Goal: Use online tool/utility: Utilize a website feature to perform a specific function

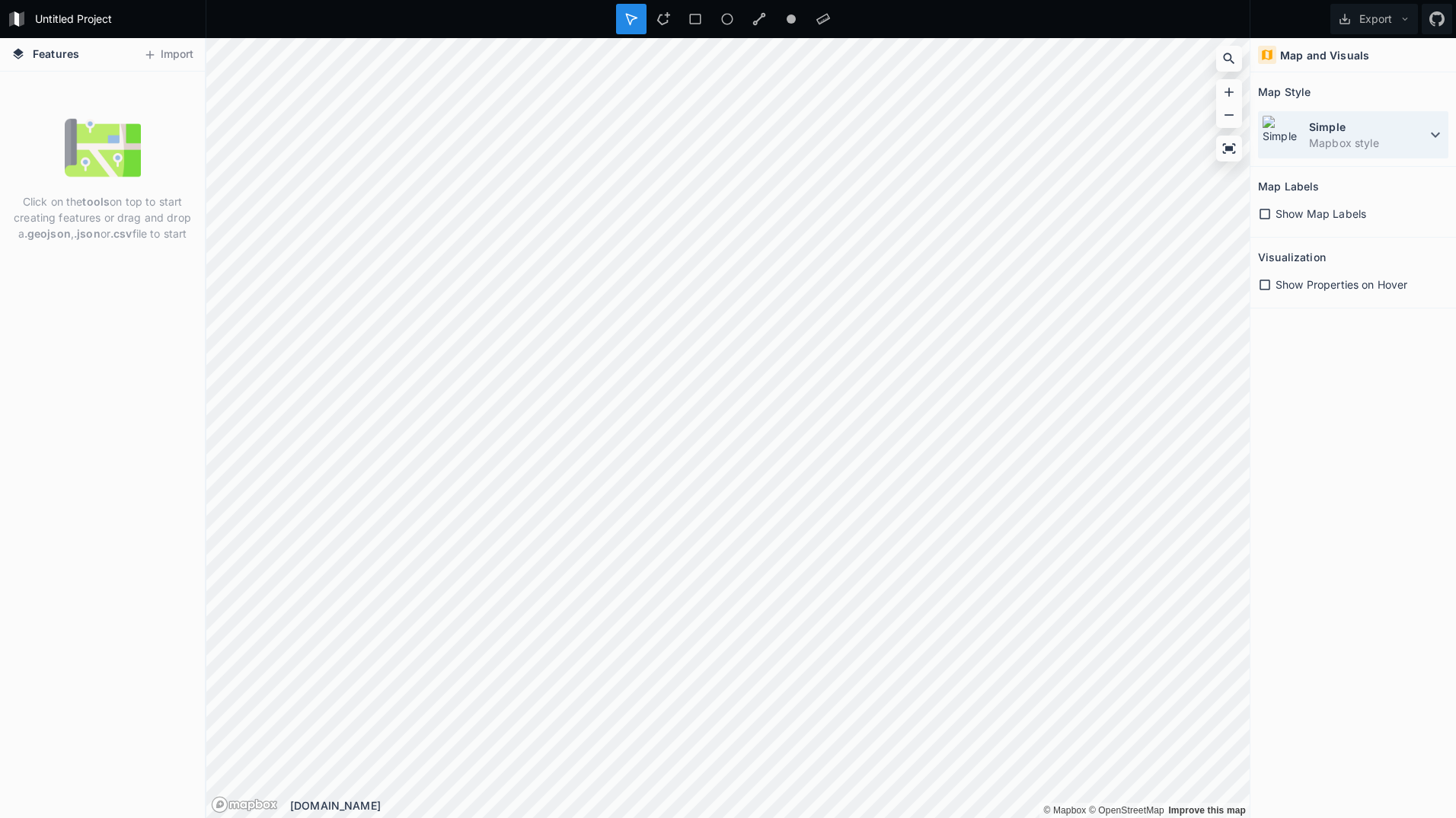
click at [1428, 132] on icon at bounding box center [1435, 135] width 18 height 18
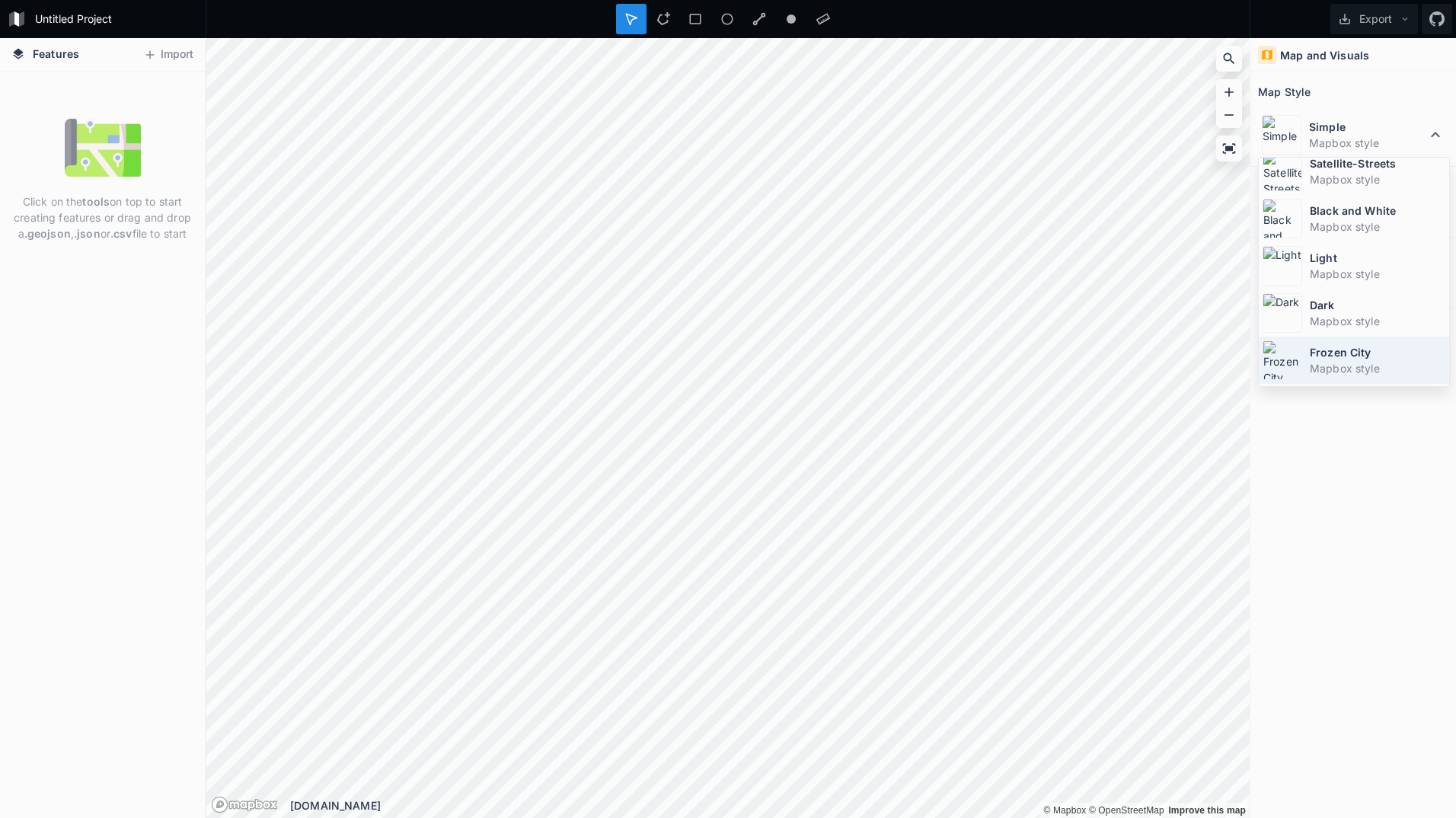
scroll to position [102, 0]
click at [1371, 492] on div "Map and Visuals Map Style Simple Mapbox style Simple Mapbox style Satellite-Str…" at bounding box center [1353, 428] width 205 height 779
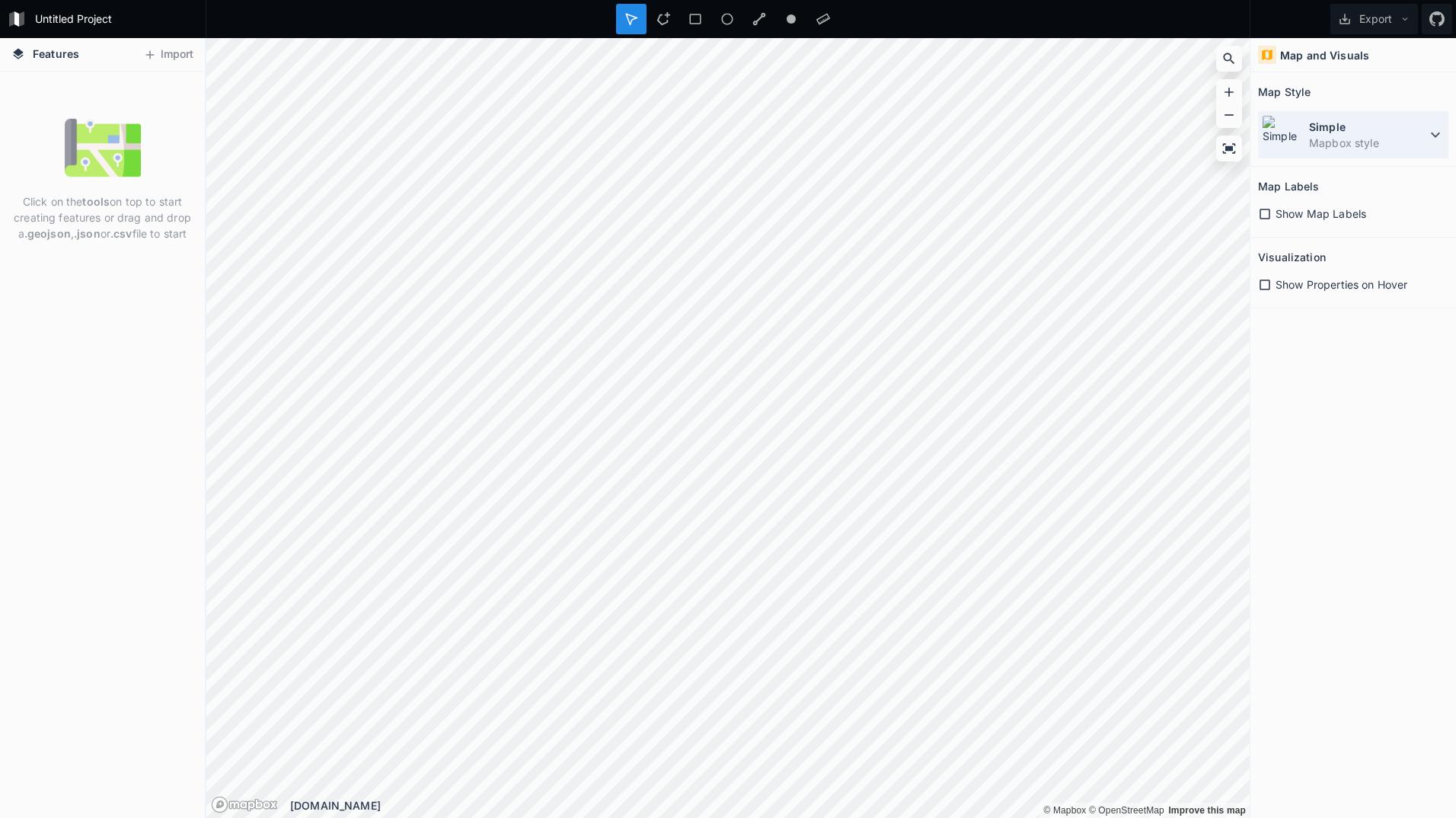
click at [1336, 123] on dt "Simple" at bounding box center [1368, 127] width 117 height 16
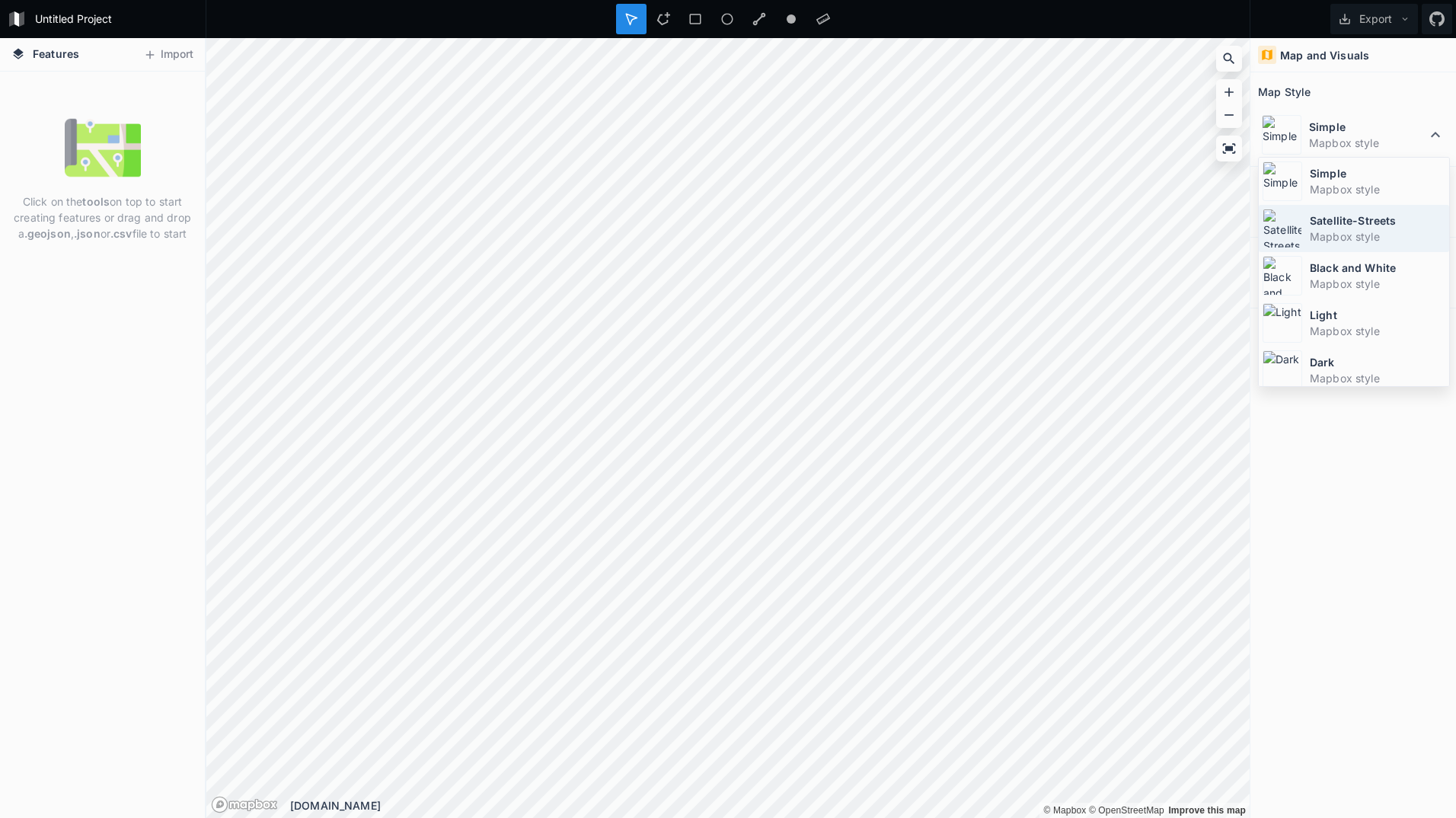
click at [1349, 216] on dt "Satellite-Streets" at bounding box center [1377, 220] width 136 height 16
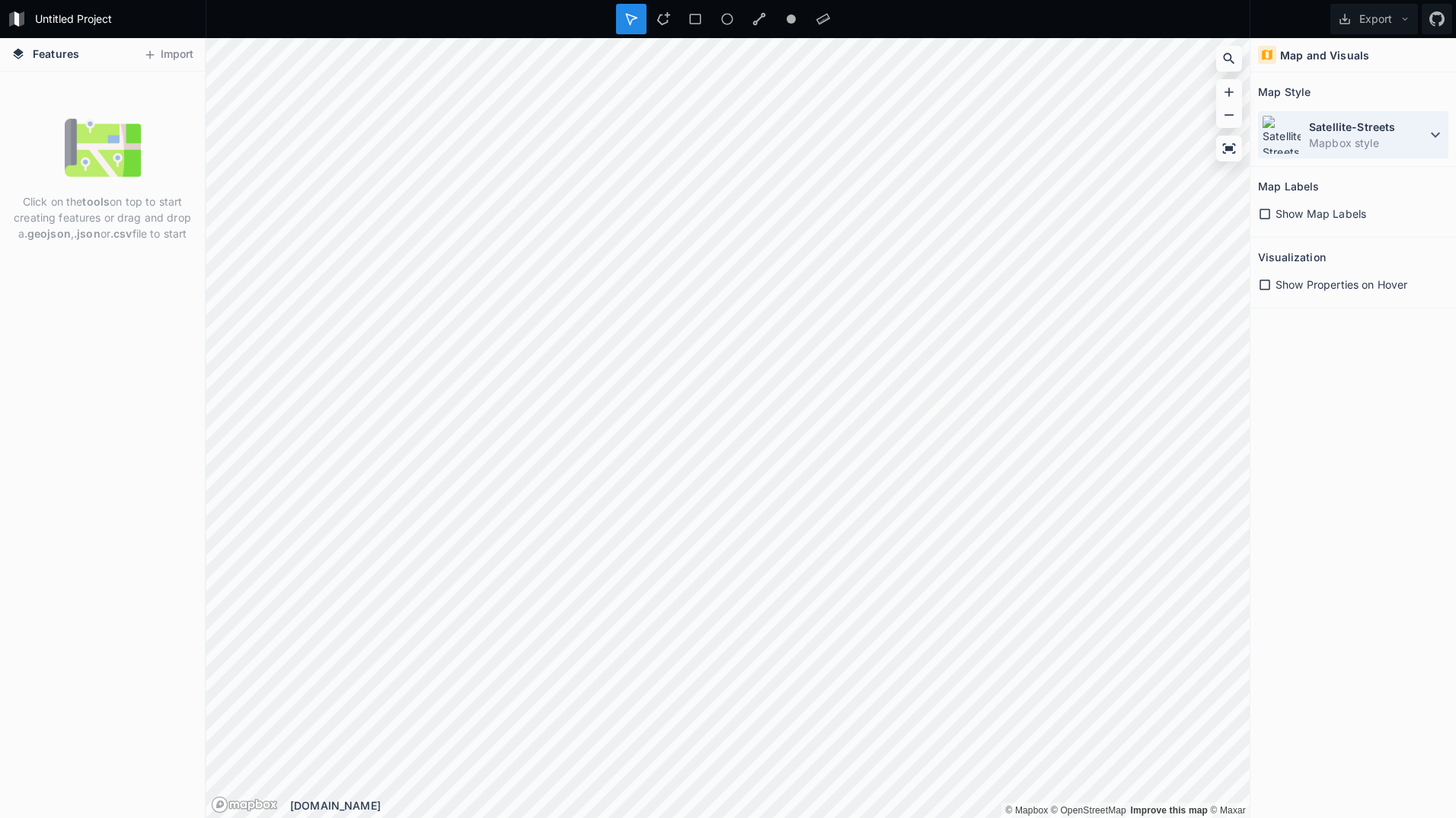
click at [1384, 149] on dd "Mapbox style" at bounding box center [1368, 142] width 117 height 16
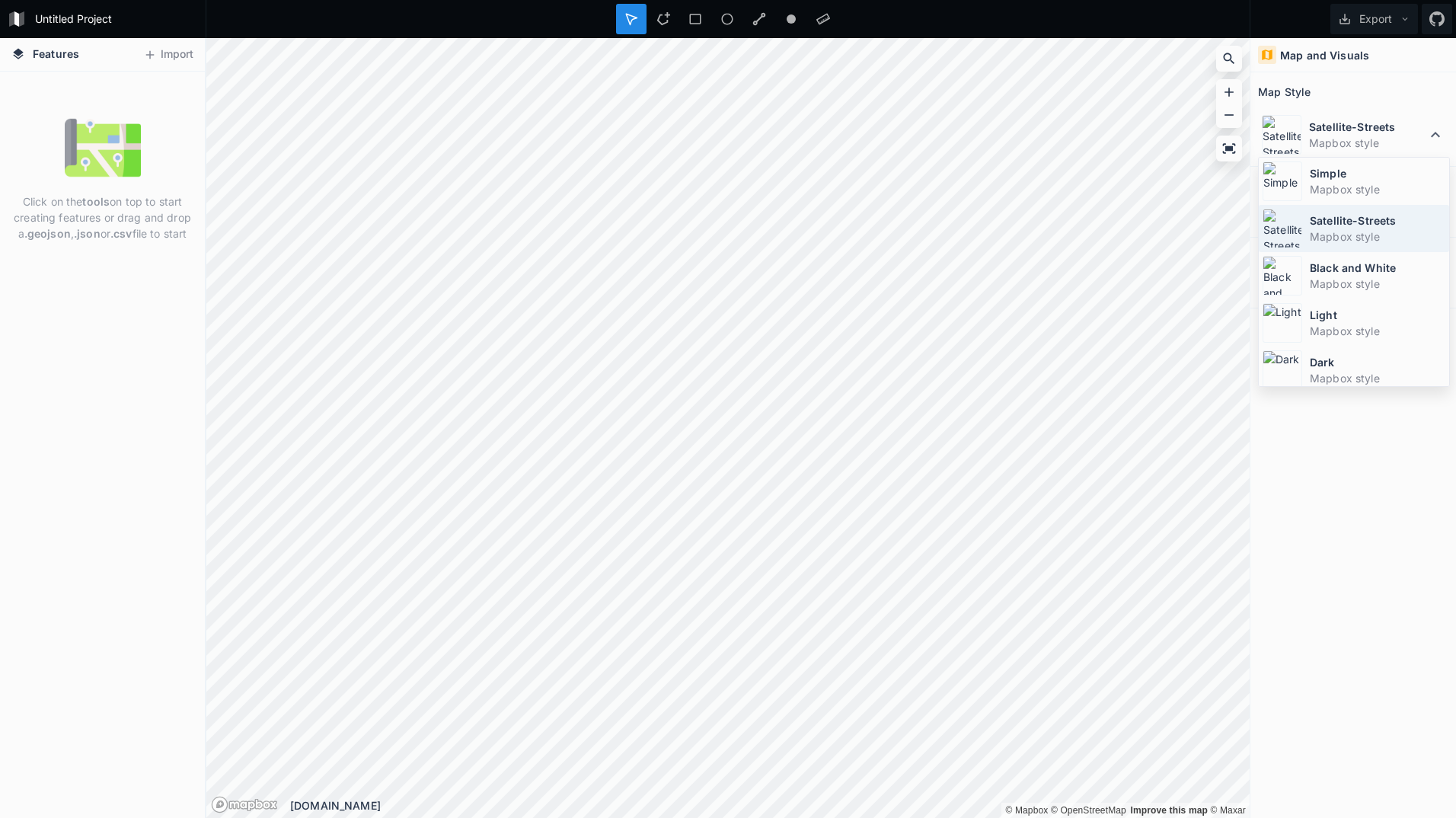
click at [1350, 242] on dd "Mapbox style" at bounding box center [1377, 236] width 136 height 16
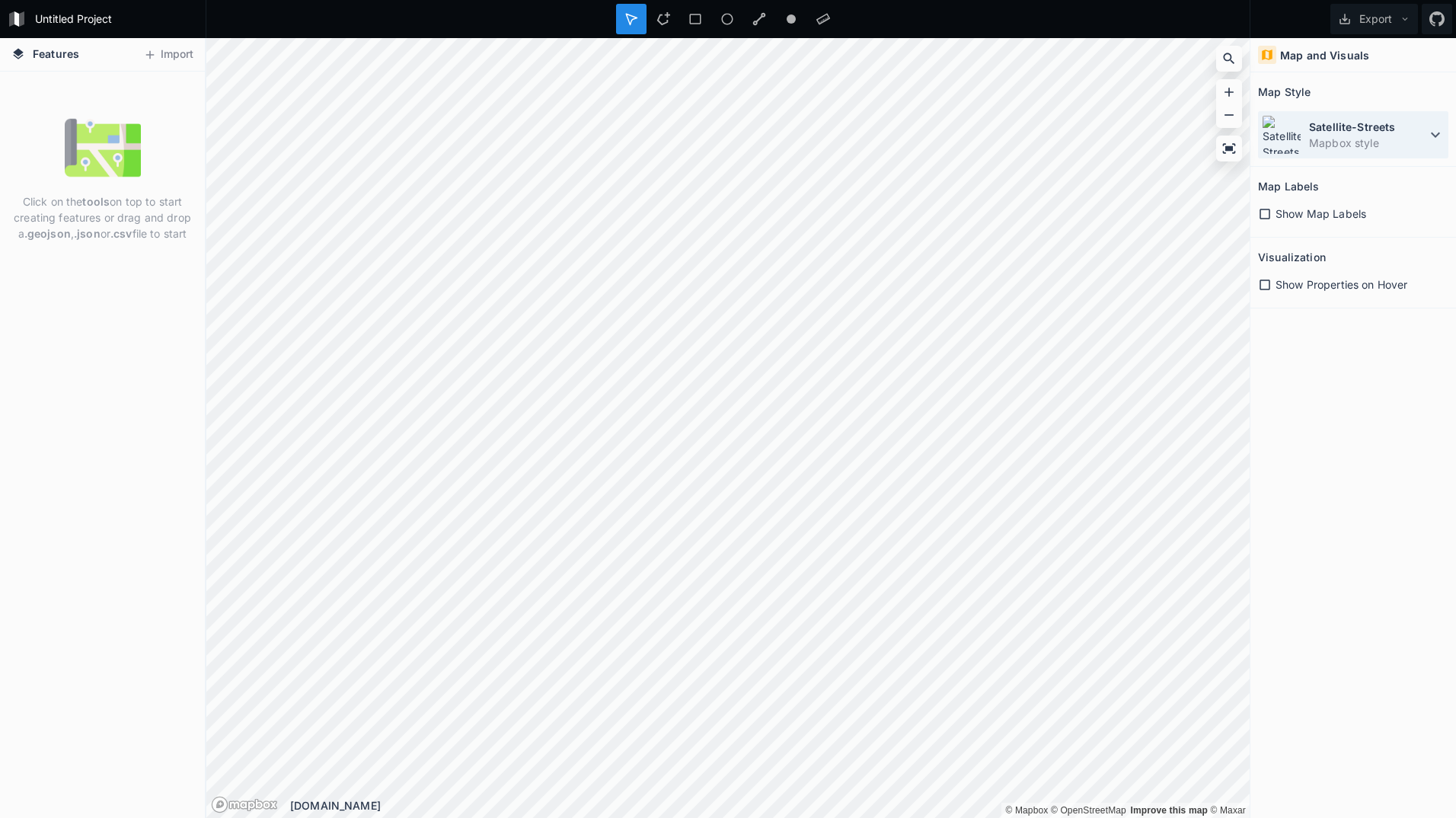
click at [1361, 125] on dt "Satellite-Streets" at bounding box center [1368, 127] width 117 height 16
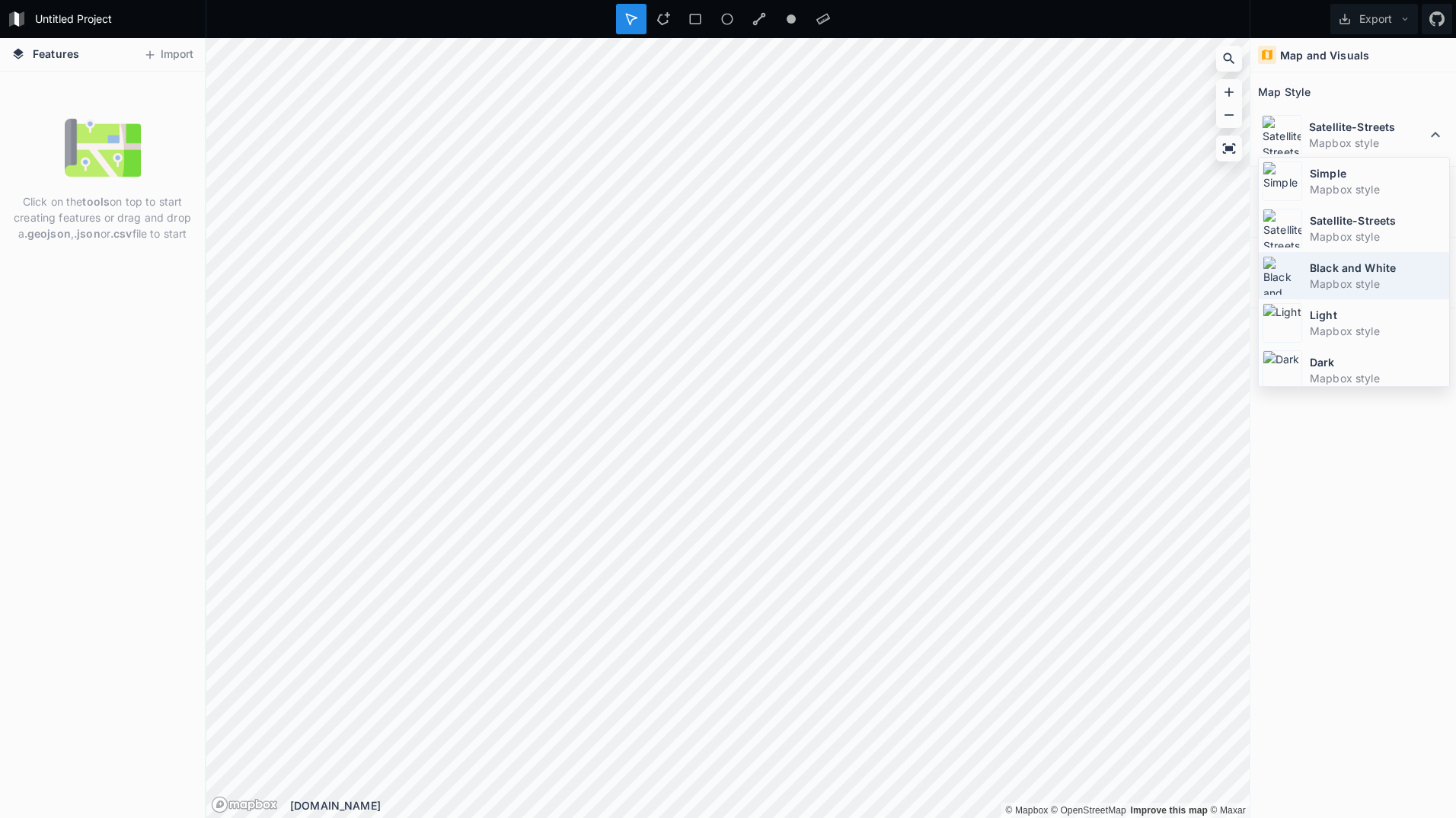
click at [1361, 289] on dd "Mapbox style" at bounding box center [1377, 283] width 136 height 16
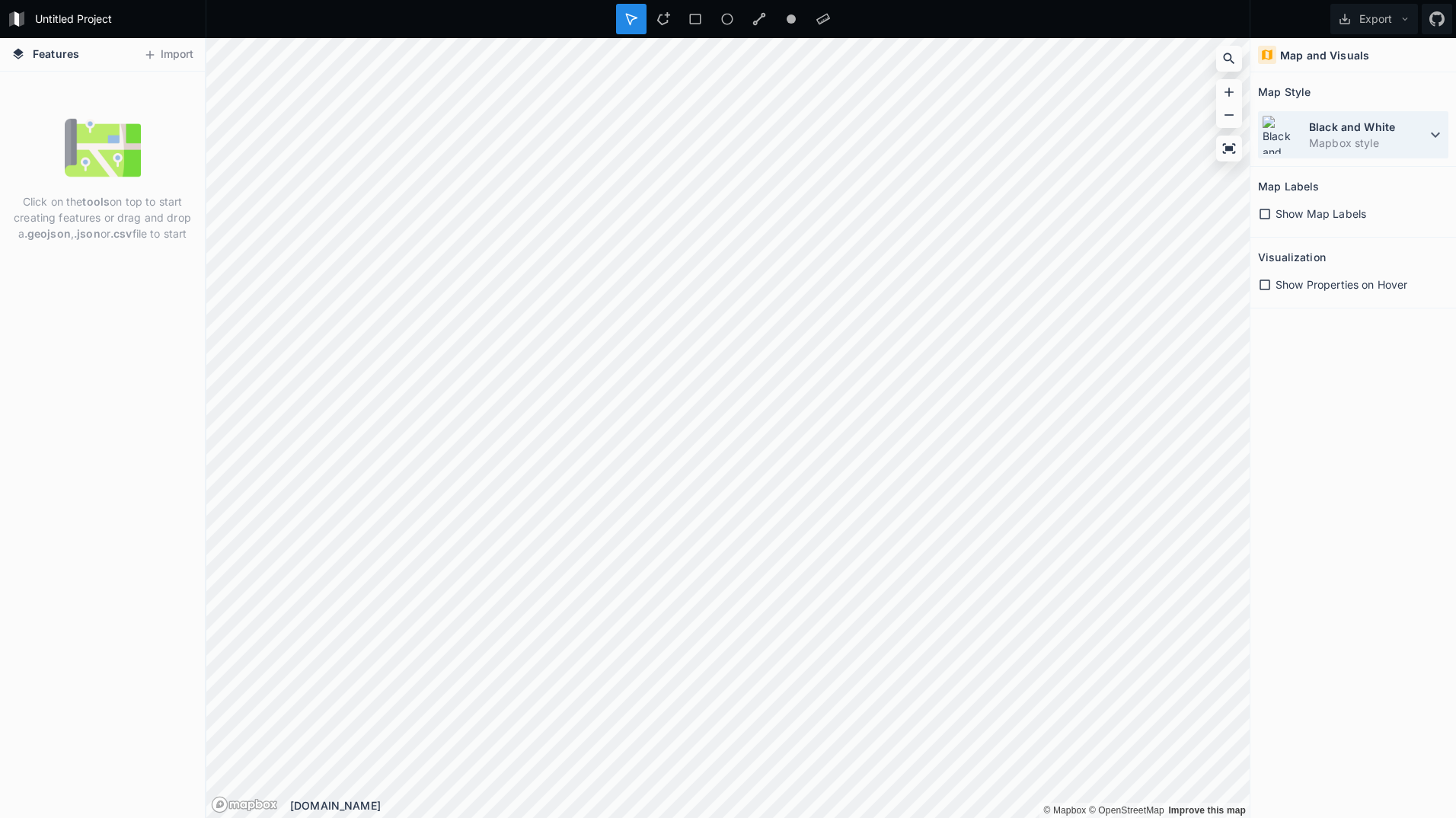
click at [1362, 111] on div "Black and White Mapbox style" at bounding box center [1353, 134] width 191 height 47
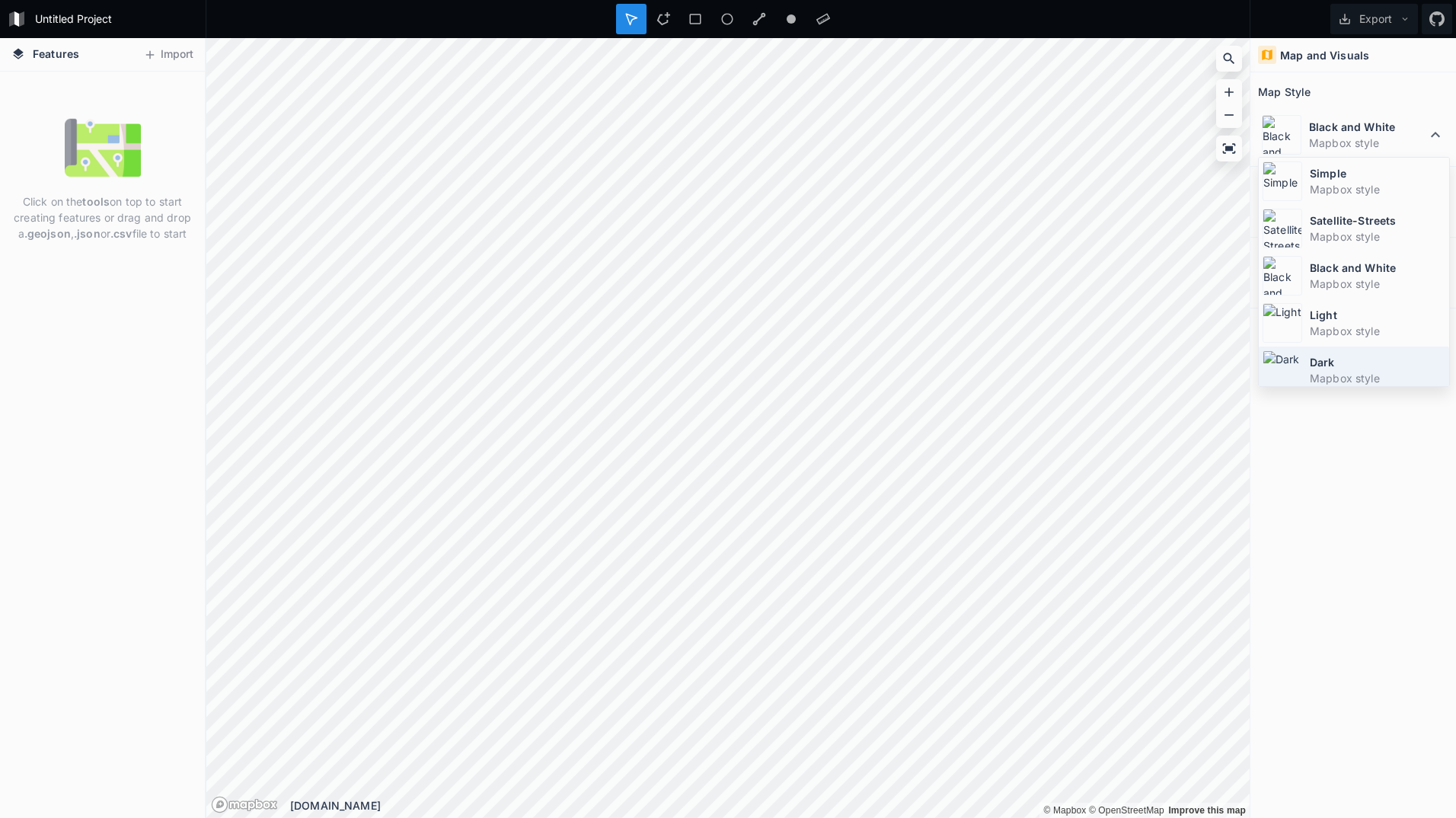
click at [1336, 357] on dt "Dark" at bounding box center [1377, 361] width 136 height 16
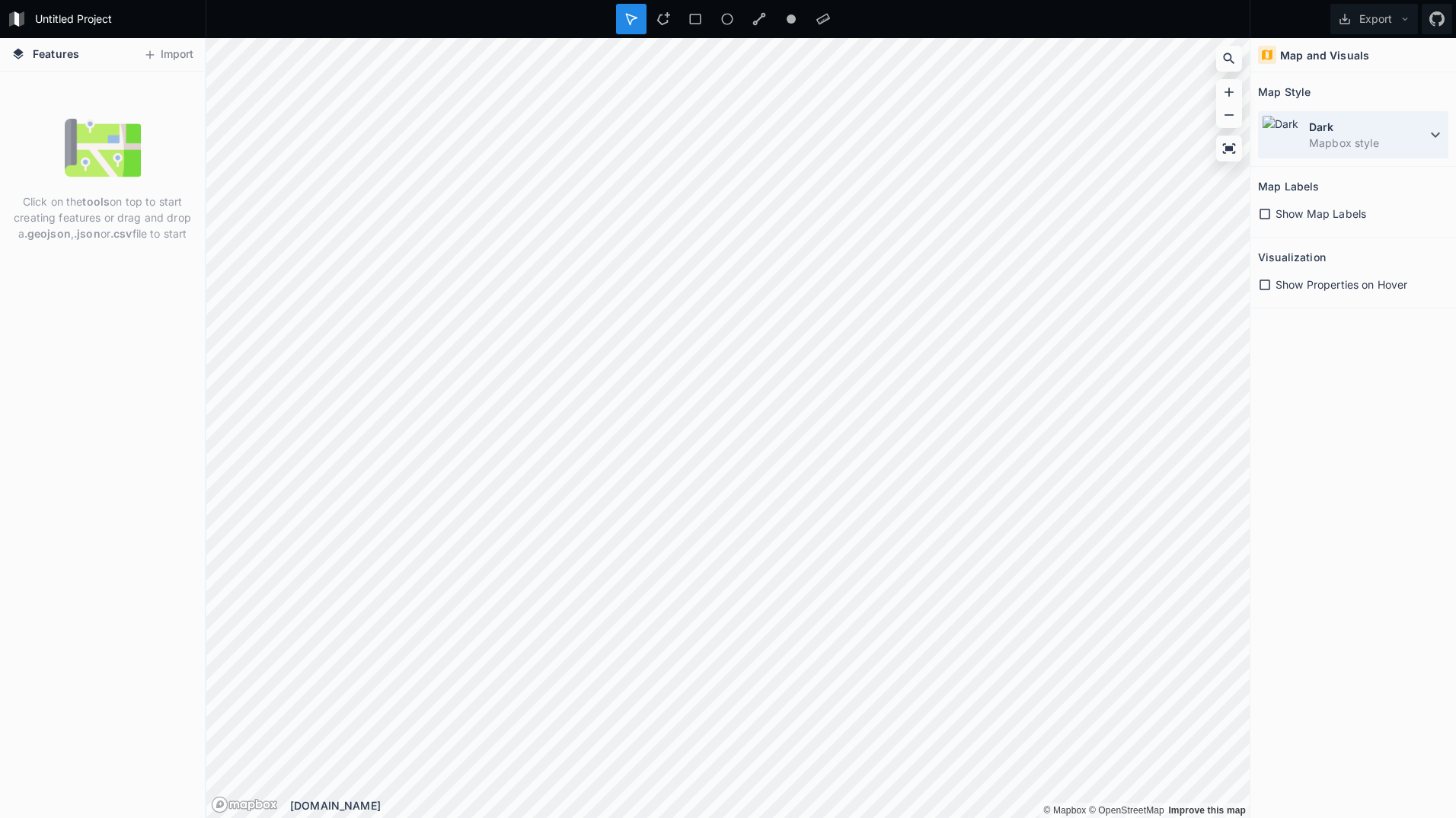
click at [1353, 114] on div "Dark Mapbox style" at bounding box center [1353, 134] width 191 height 47
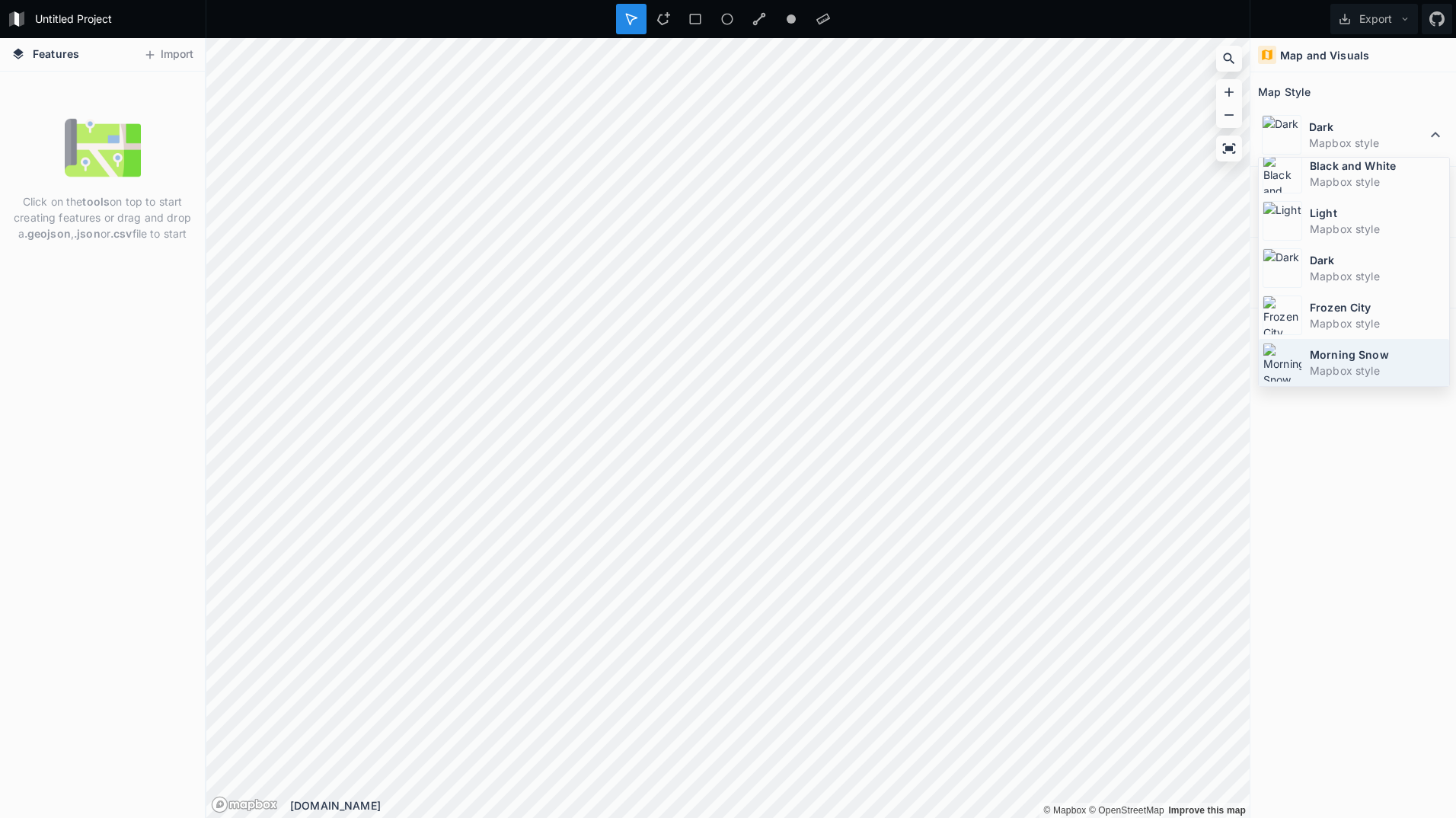
click at [1335, 345] on div "Morning Snow Mapbox style" at bounding box center [1354, 362] width 191 height 47
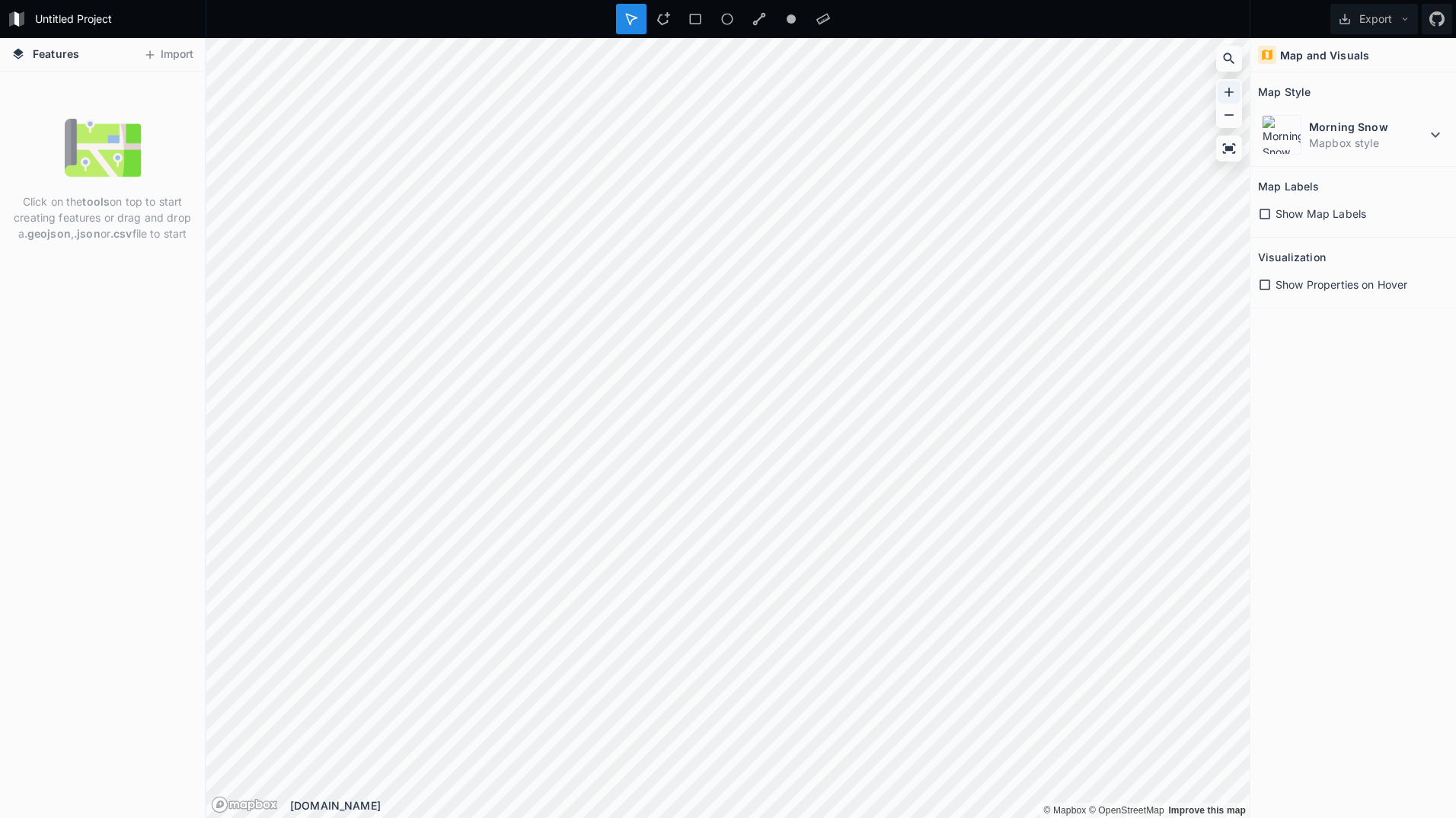
click at [1236, 83] on div at bounding box center [1229, 92] width 23 height 23
click at [1228, 110] on icon at bounding box center [1229, 115] width 16 height 16
click at [1224, 95] on icon at bounding box center [1229, 92] width 16 height 16
click at [1224, 88] on icon at bounding box center [1229, 92] width 16 height 16
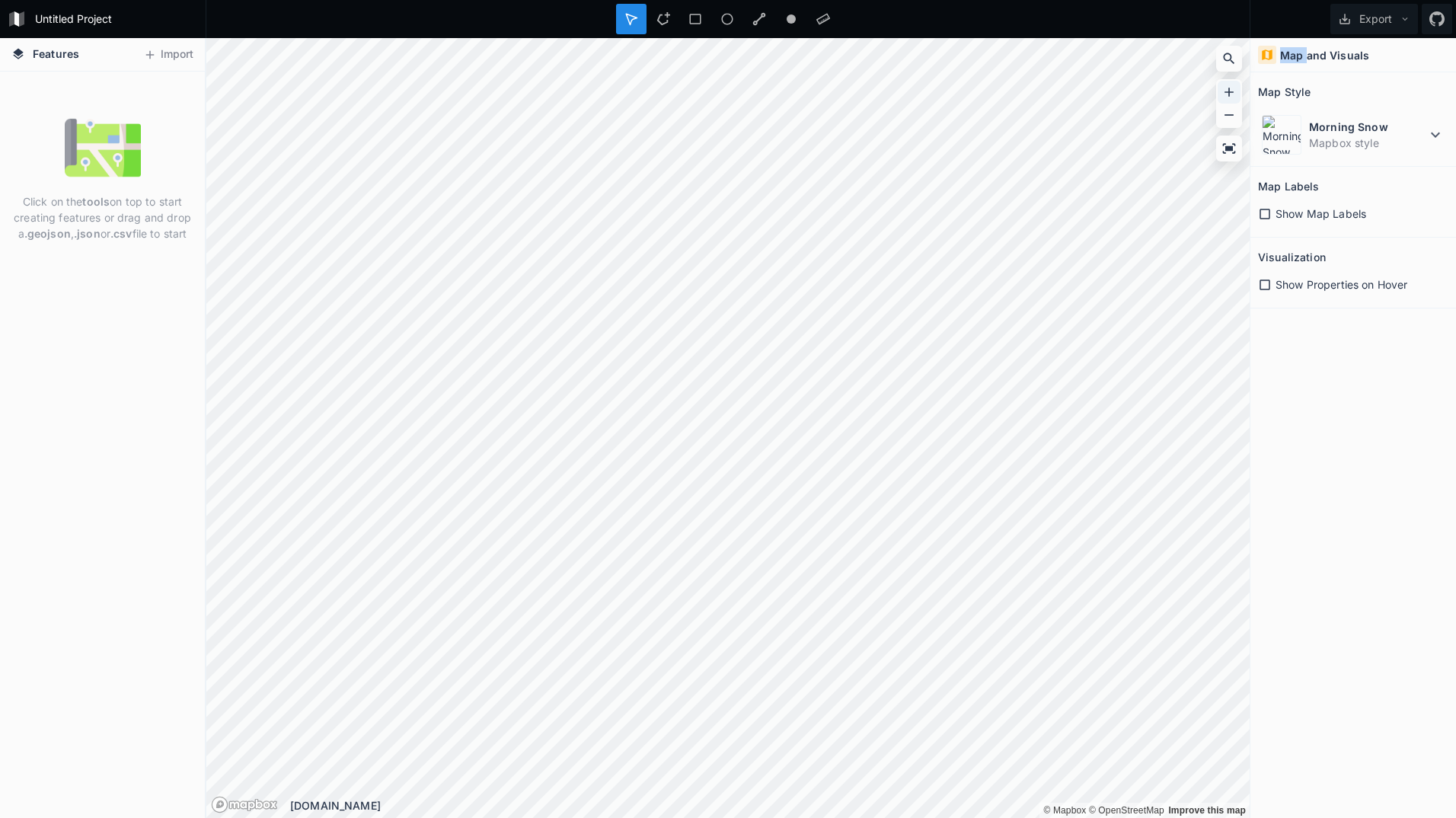
click at [1224, 88] on icon at bounding box center [1229, 92] width 16 height 16
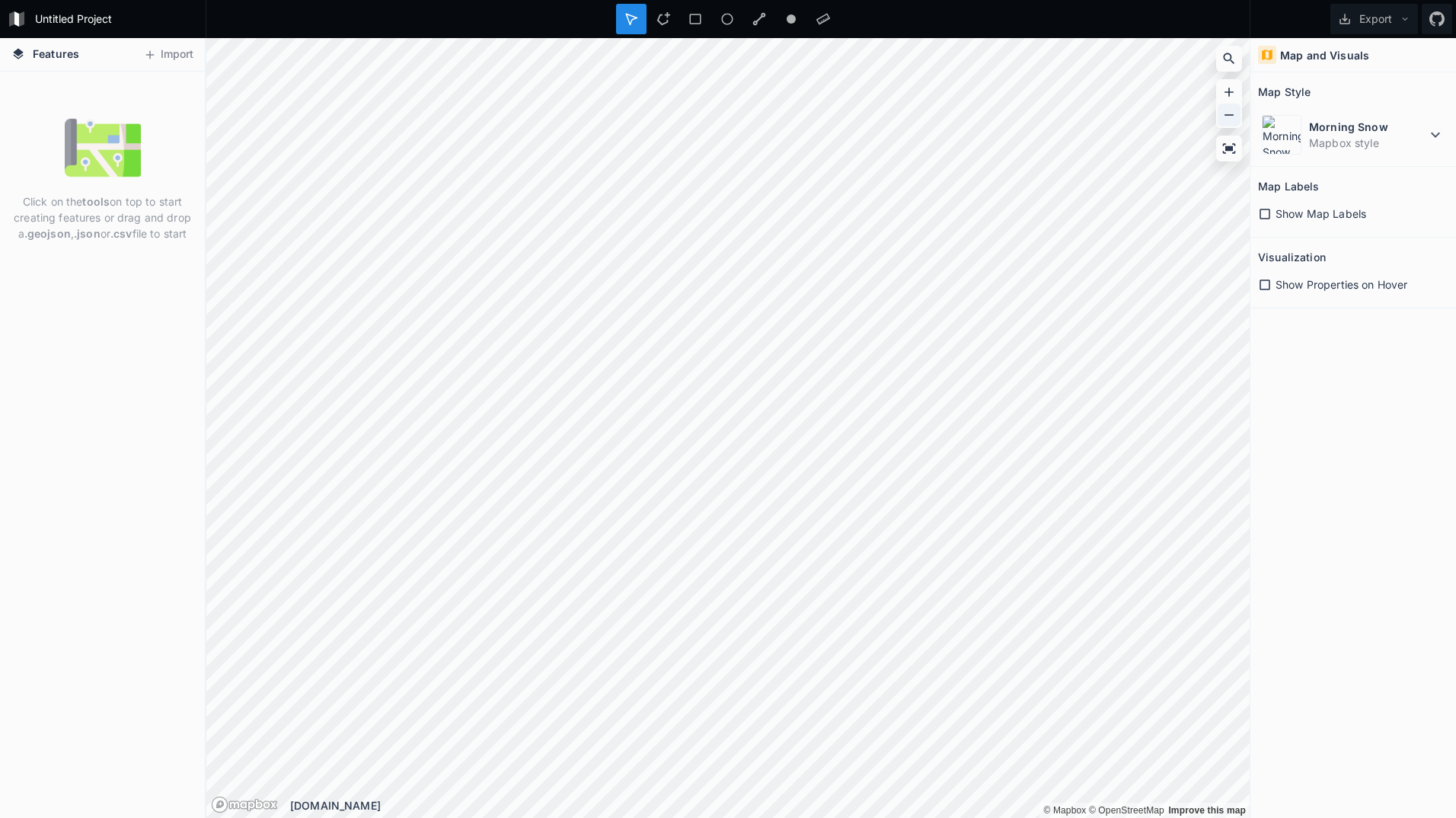
drag, startPoint x: 1224, startPoint y: 88, endPoint x: 1224, endPoint y: 105, distance: 17.0
click at [1224, 105] on div at bounding box center [1229, 115] width 23 height 23
click at [1224, 116] on icon at bounding box center [1229, 115] width 16 height 16
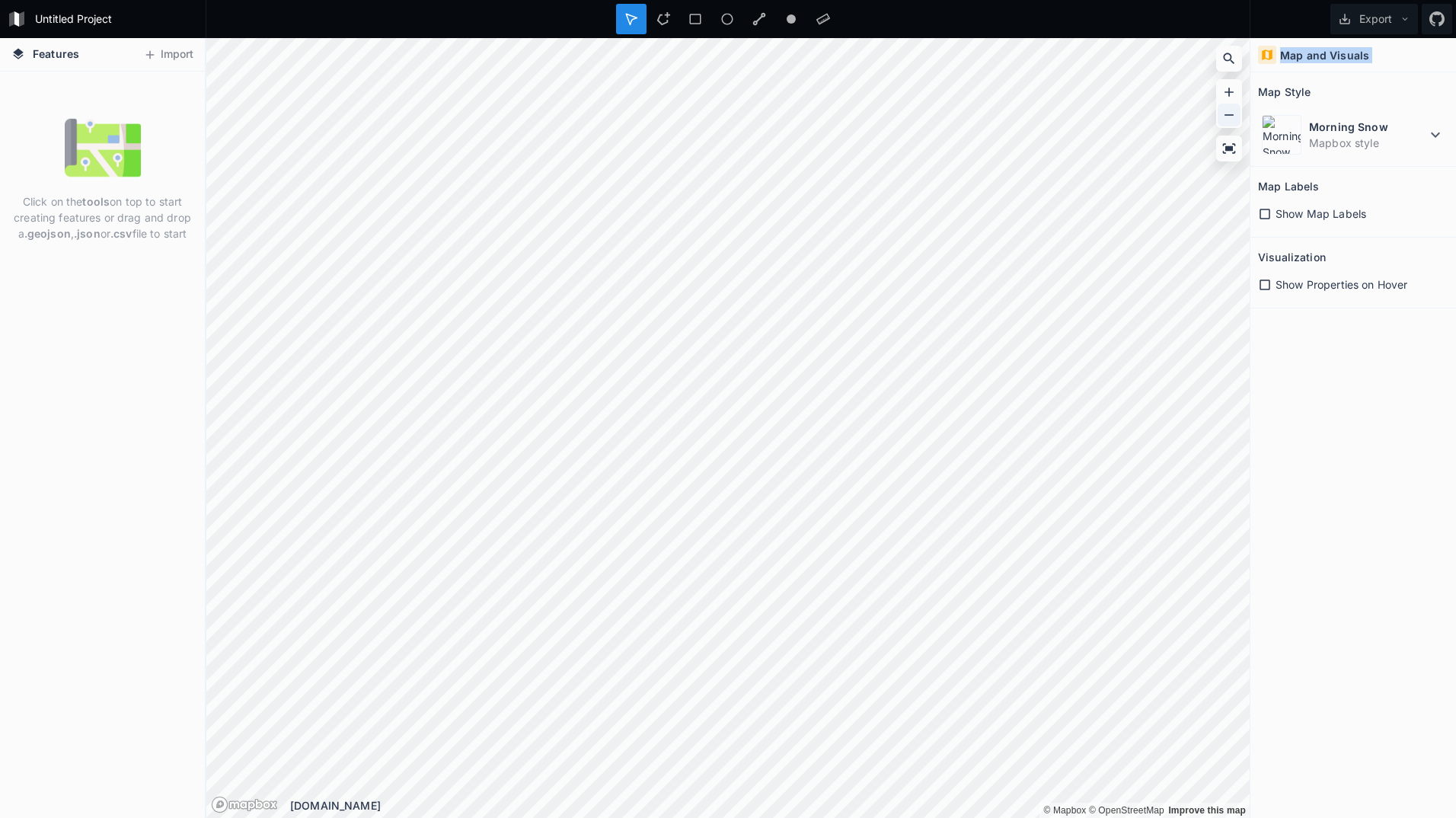
click at [1224, 116] on icon at bounding box center [1229, 115] width 16 height 16
click at [146, 43] on button "Import" at bounding box center [168, 55] width 65 height 25
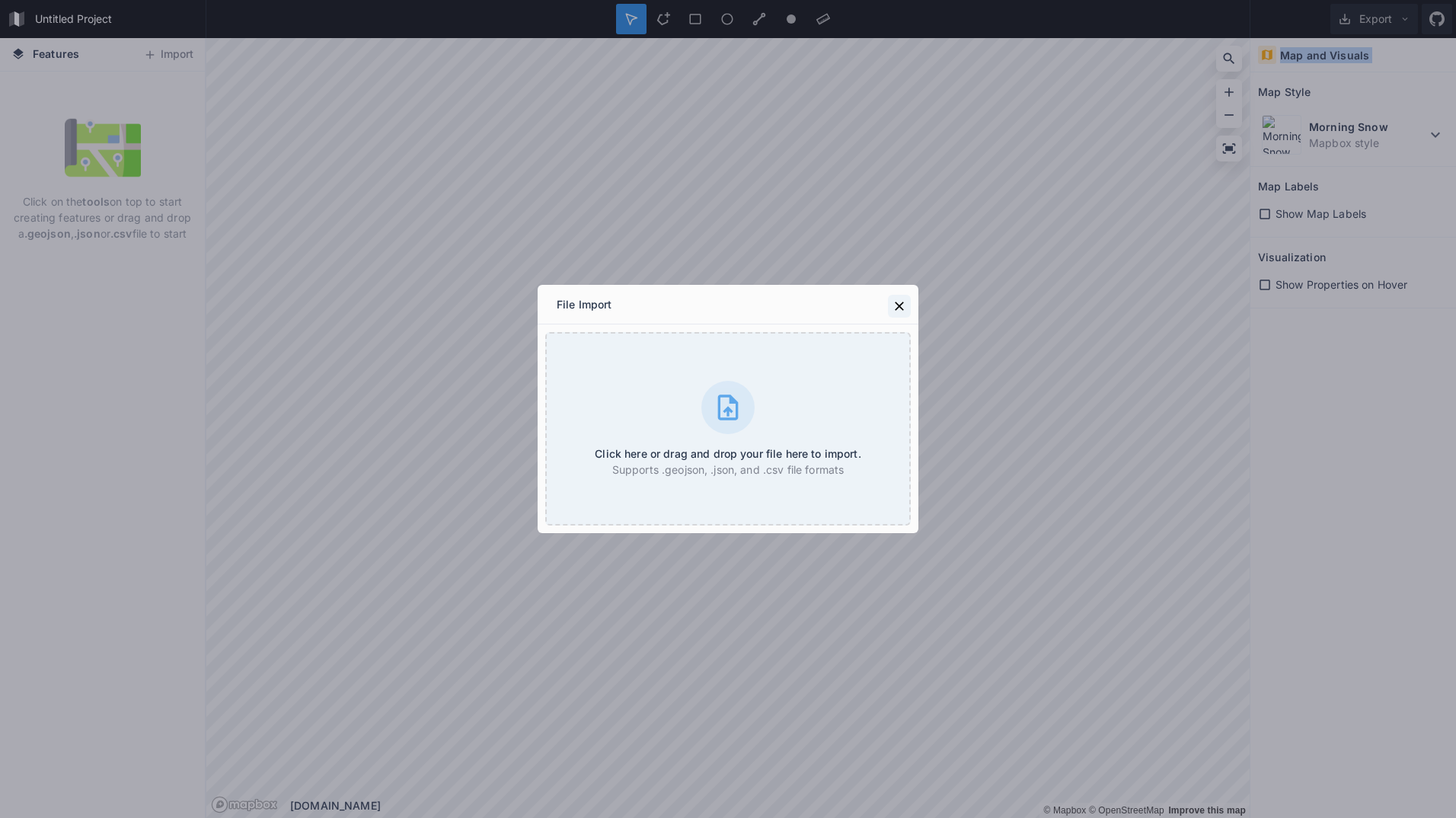
click at [892, 304] on icon at bounding box center [899, 306] width 16 height 16
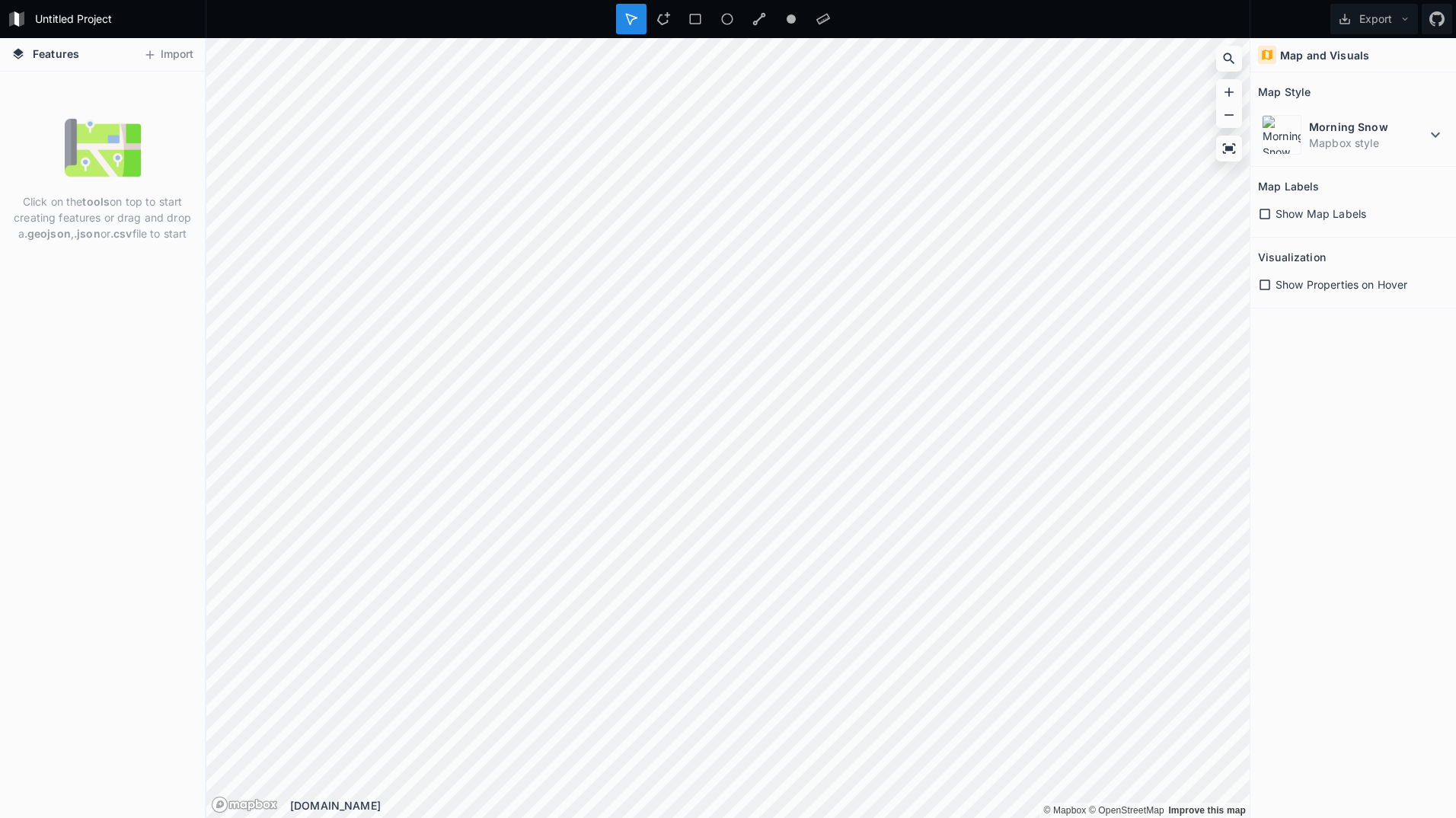
click at [92, 263] on div "Click on the tools on top to start creating features or drag and drop a .geojso…" at bounding box center [102, 445] width 204 height 746
click at [96, 226] on p "Click on the tools on top to start creating features or drag and drop a .geojso…" at bounding box center [102, 217] width 182 height 48
drag, startPoint x: 96, startPoint y: 226, endPoint x: 148, endPoint y: 228, distance: 52.0
click at [148, 227] on p "Click on the tools on top to start creating features or drag and drop a .geojso…" at bounding box center [102, 217] width 182 height 48
click at [664, 17] on icon at bounding box center [663, 18] width 14 height 14
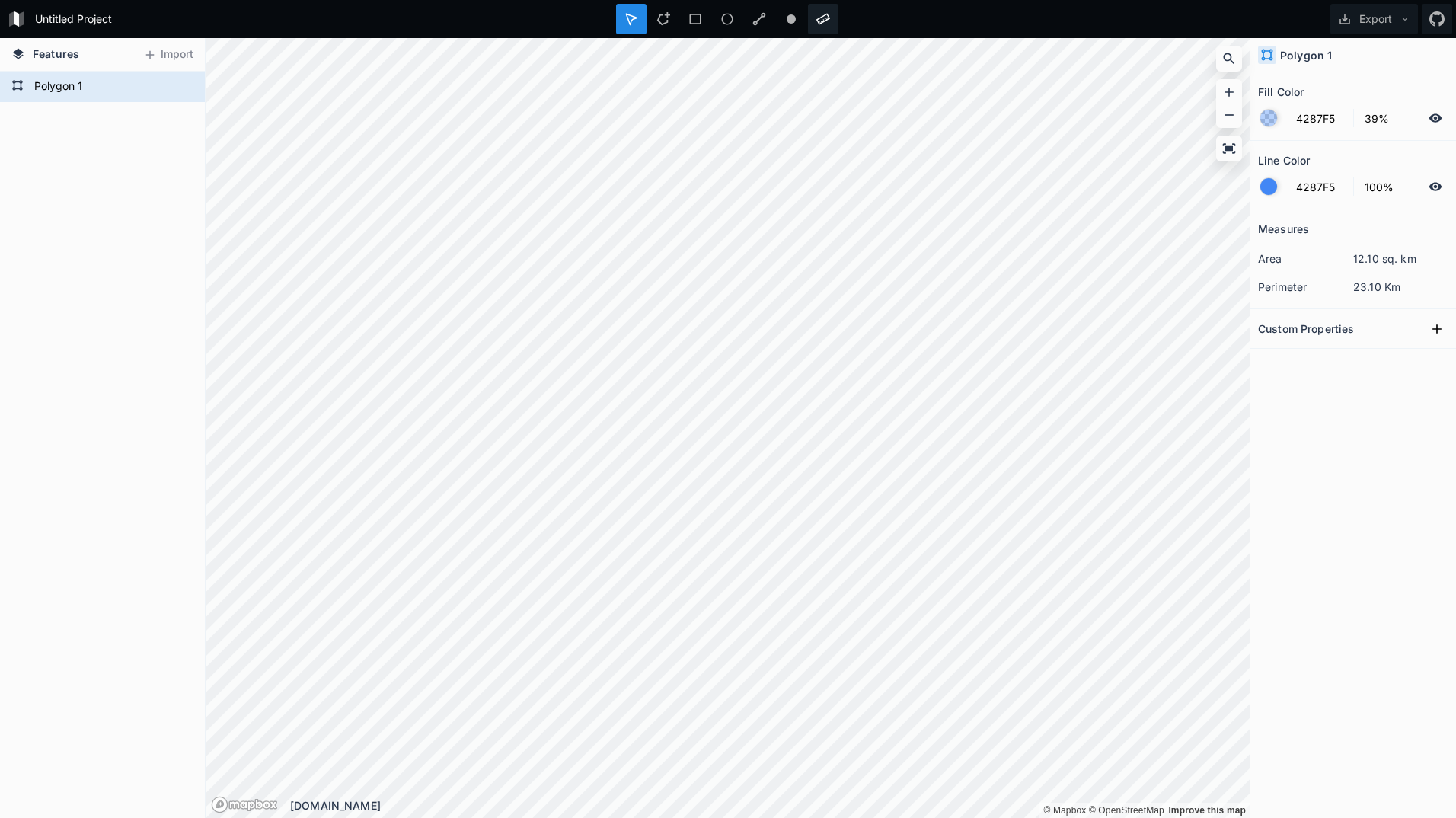
click at [821, 16] on icon at bounding box center [822, 18] width 14 height 14
